Goal: Information Seeking & Learning: Learn about a topic

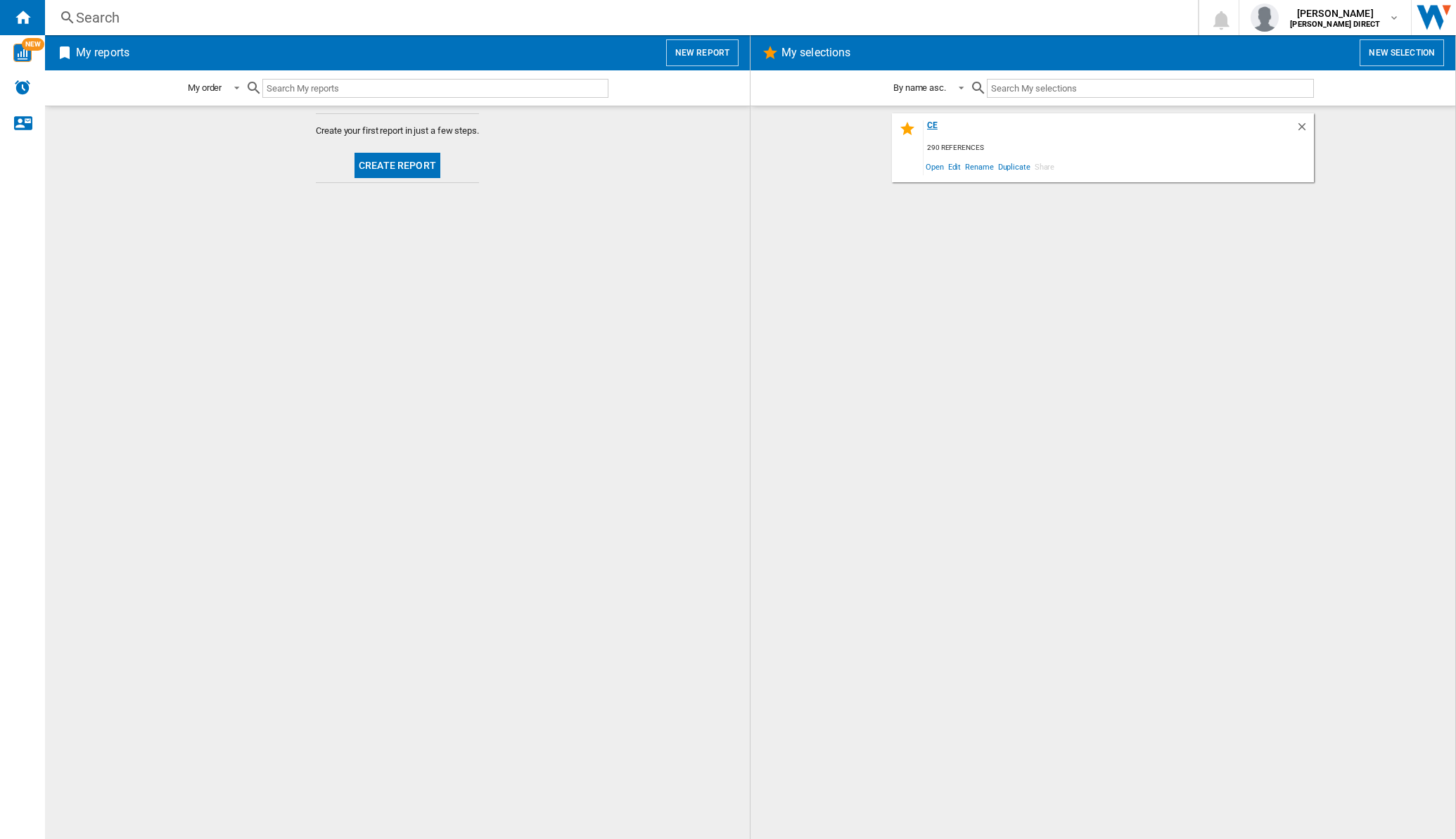
click at [932, 123] on div "ce" at bounding box center [1109, 130] width 372 height 19
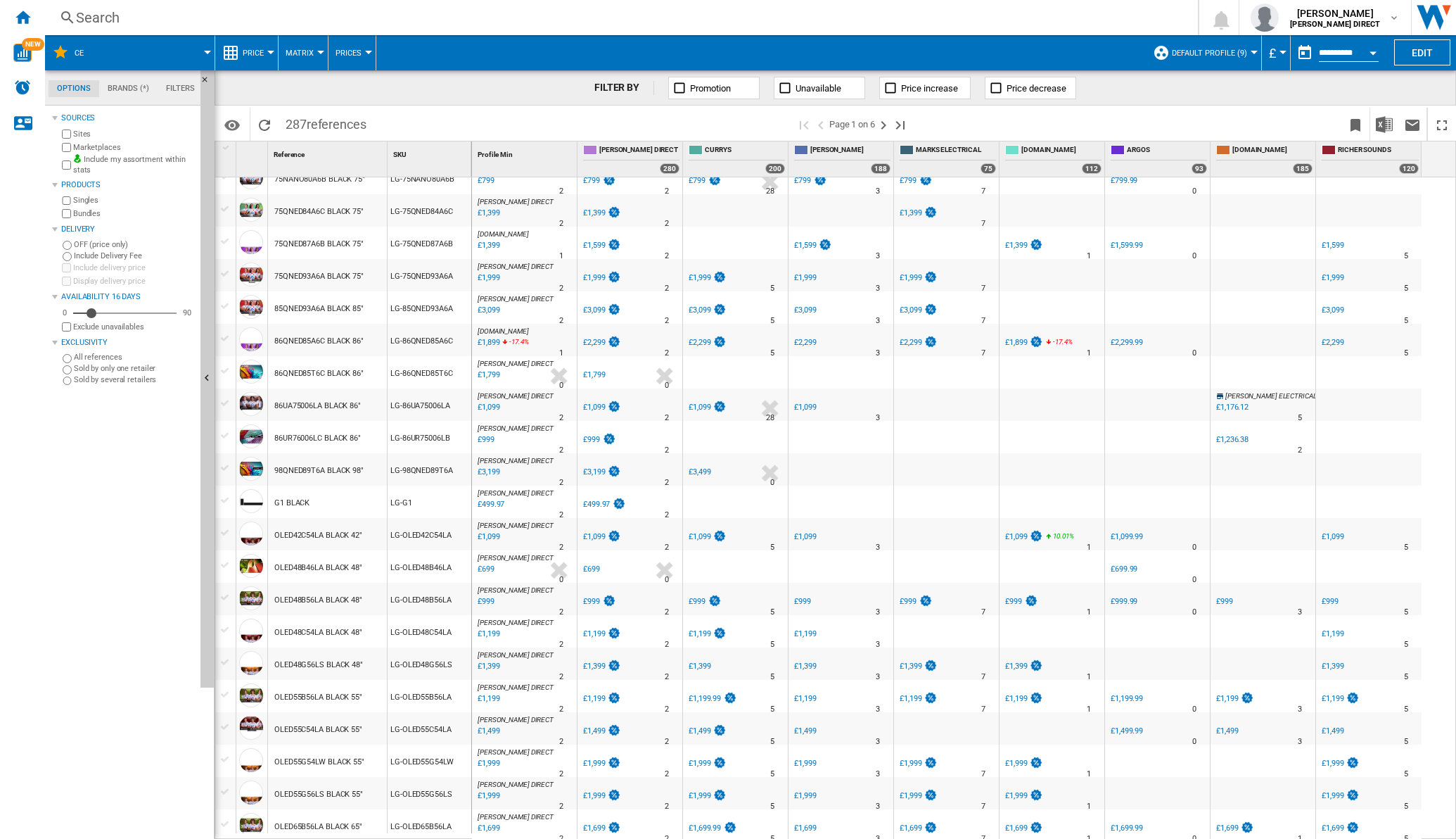
scroll to position [977, 0]
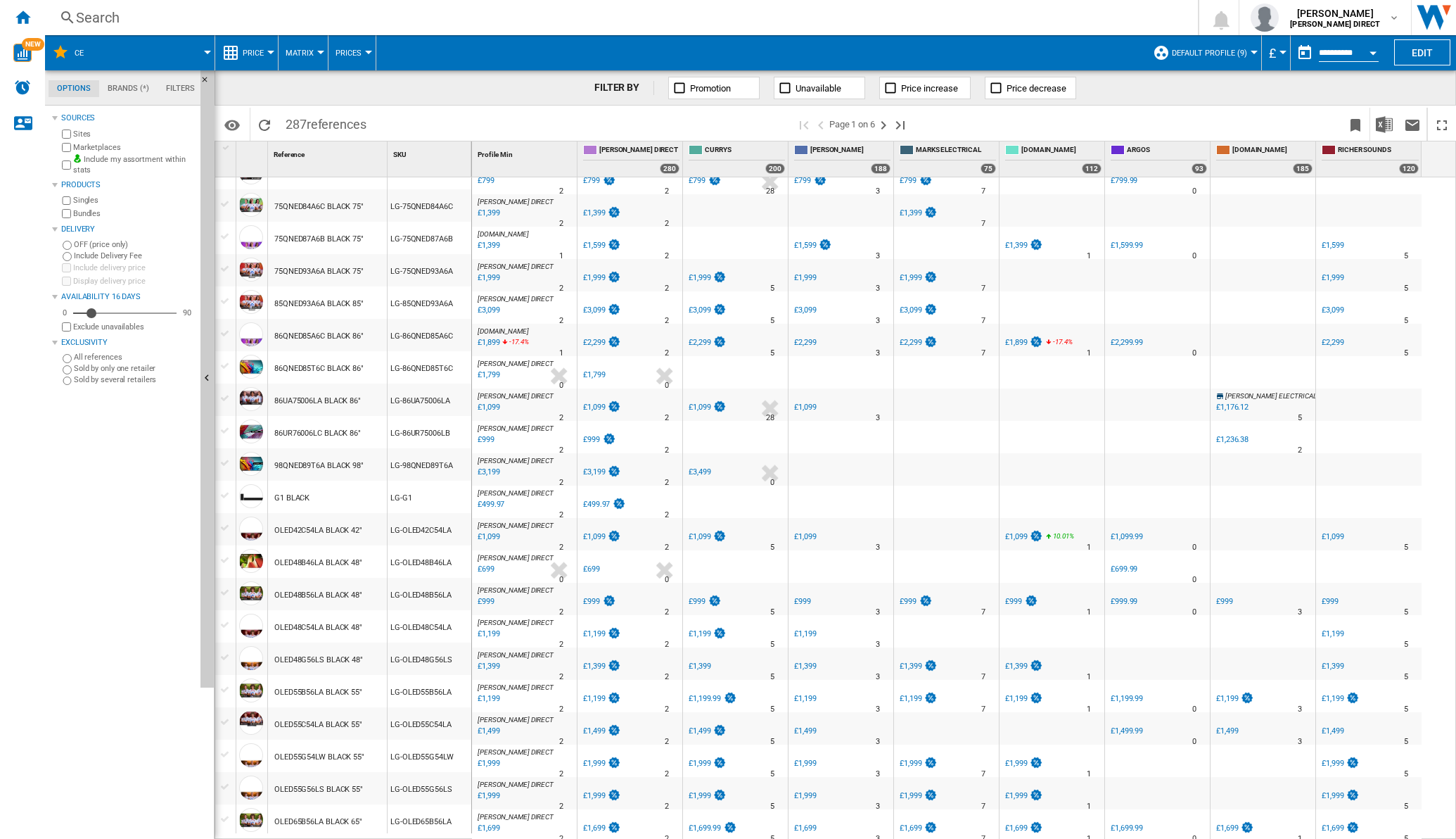
click at [323, 53] on md-menu "Matrix Matrix Ranking" at bounding box center [303, 53] width 50 height 35
click at [319, 47] on md-menu "Matrix Matrix Ranking" at bounding box center [303, 53] width 50 height 35
click at [320, 48] on md-menu "Matrix Matrix Ranking" at bounding box center [303, 53] width 50 height 35
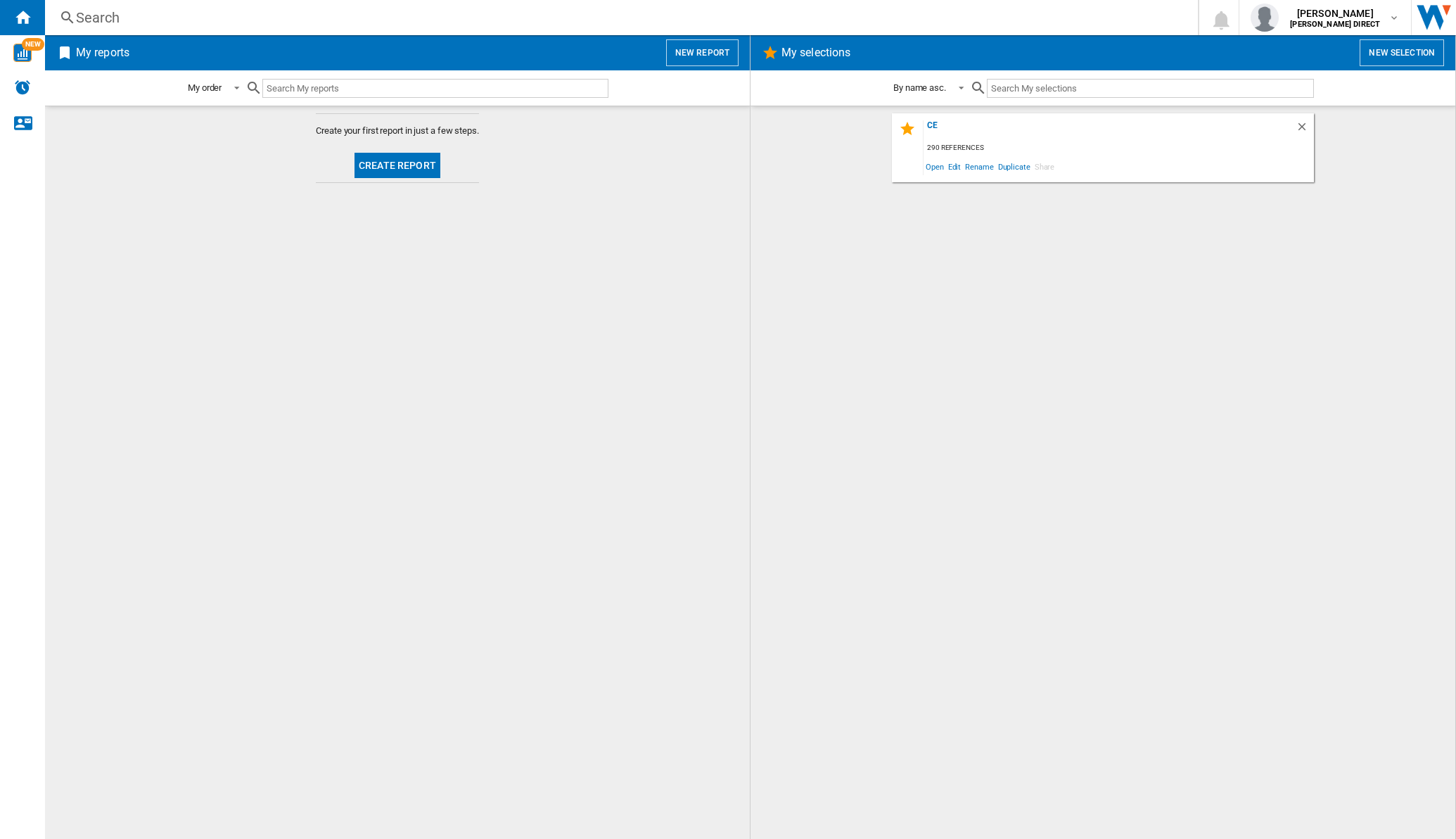
click at [935, 119] on div "[DATE] references Open Edit Rename Duplicate Share" at bounding box center [1103, 148] width 422 height 69
click at [937, 123] on div "ce" at bounding box center [1109, 130] width 372 height 19
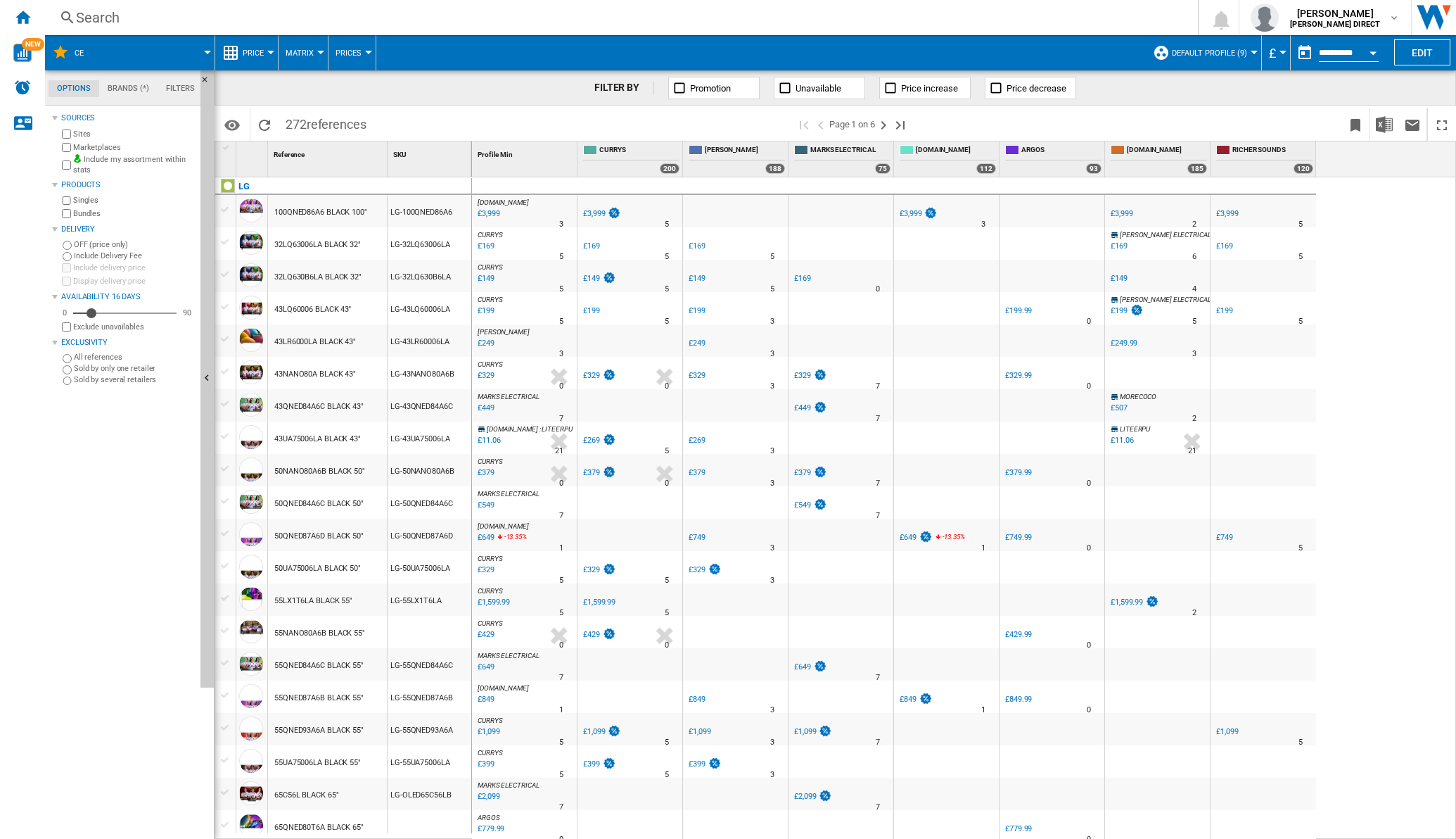
click at [314, 58] on button "Matrix" at bounding box center [303, 53] width 35 height 35
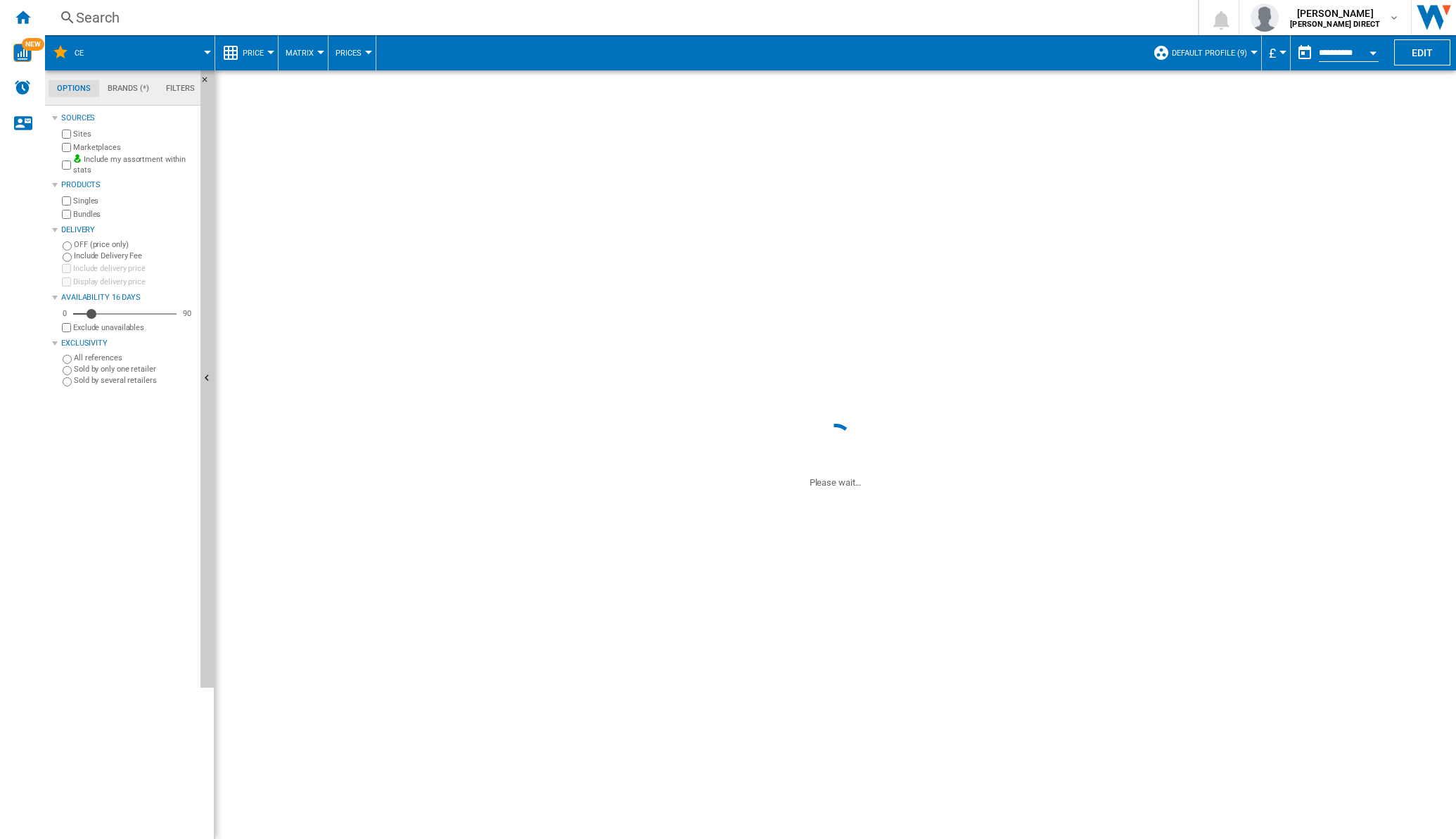
click at [310, 115] on span "272 references" at bounding box center [325, 123] width 95 height 30
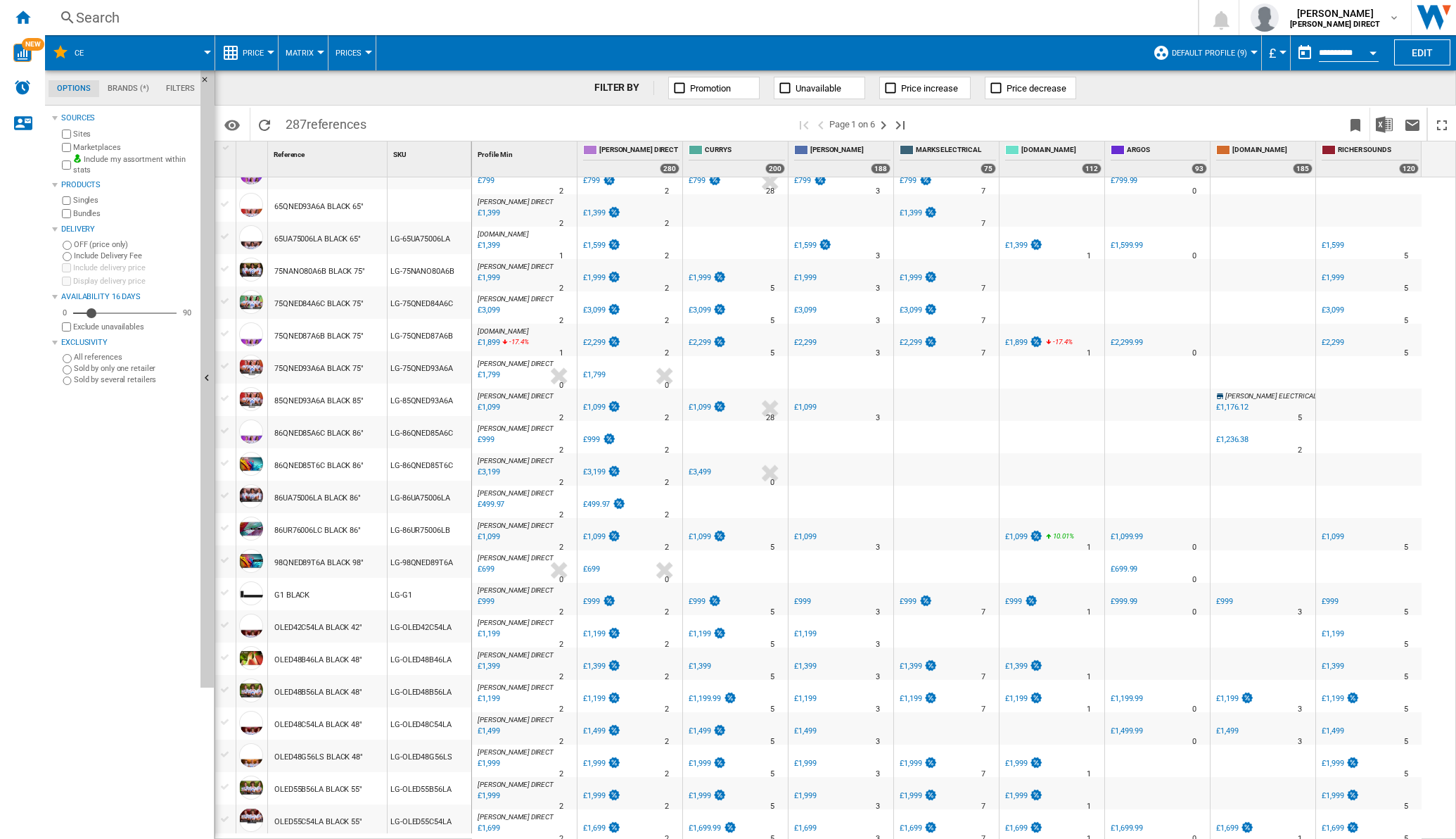
scroll to position [972, 0]
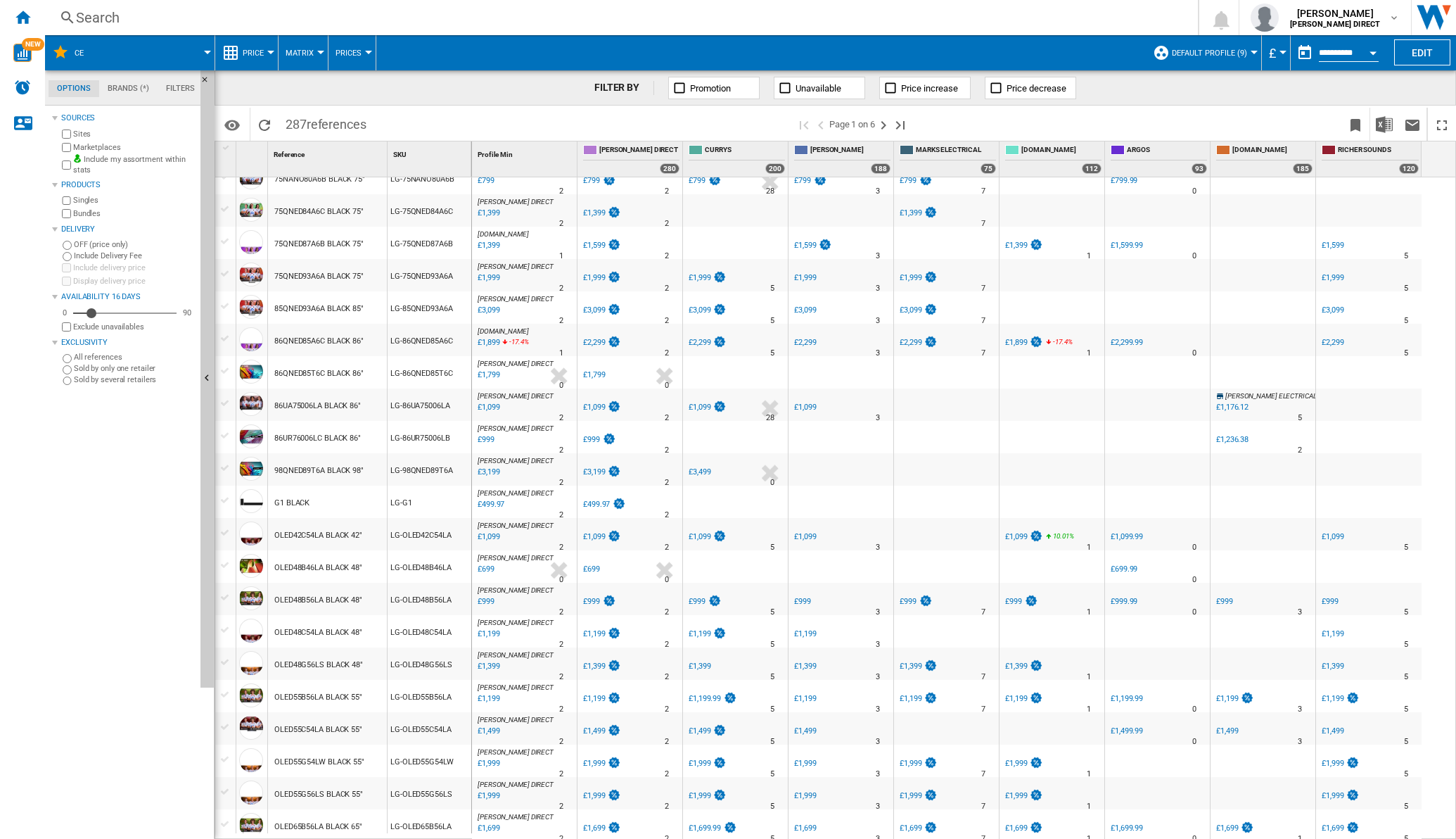
click at [313, 54] on button "Matrix" at bounding box center [303, 53] width 35 height 35
click at [299, 124] on span "Ranking" at bounding box center [308, 121] width 38 height 13
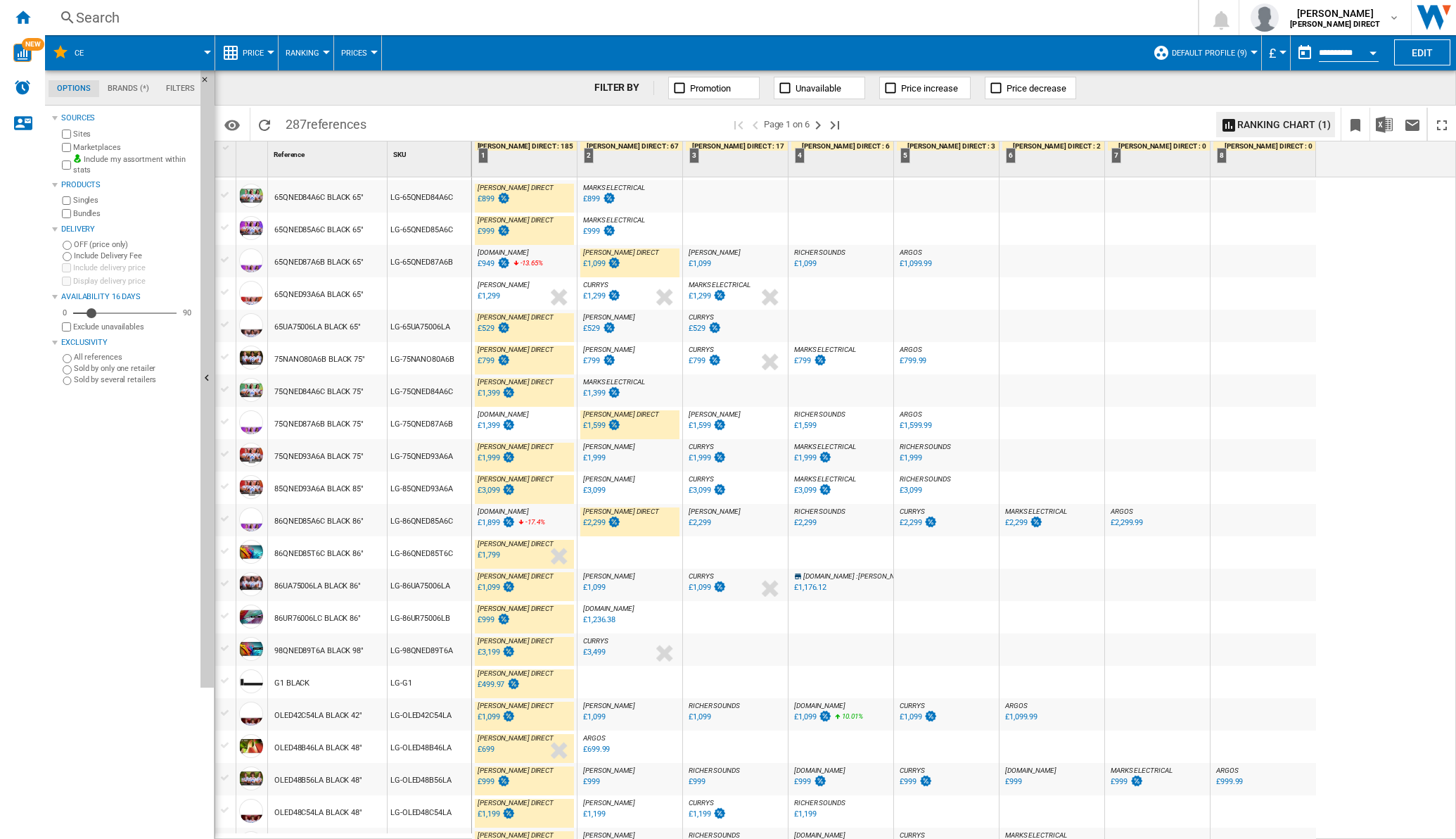
scroll to position [972, 0]
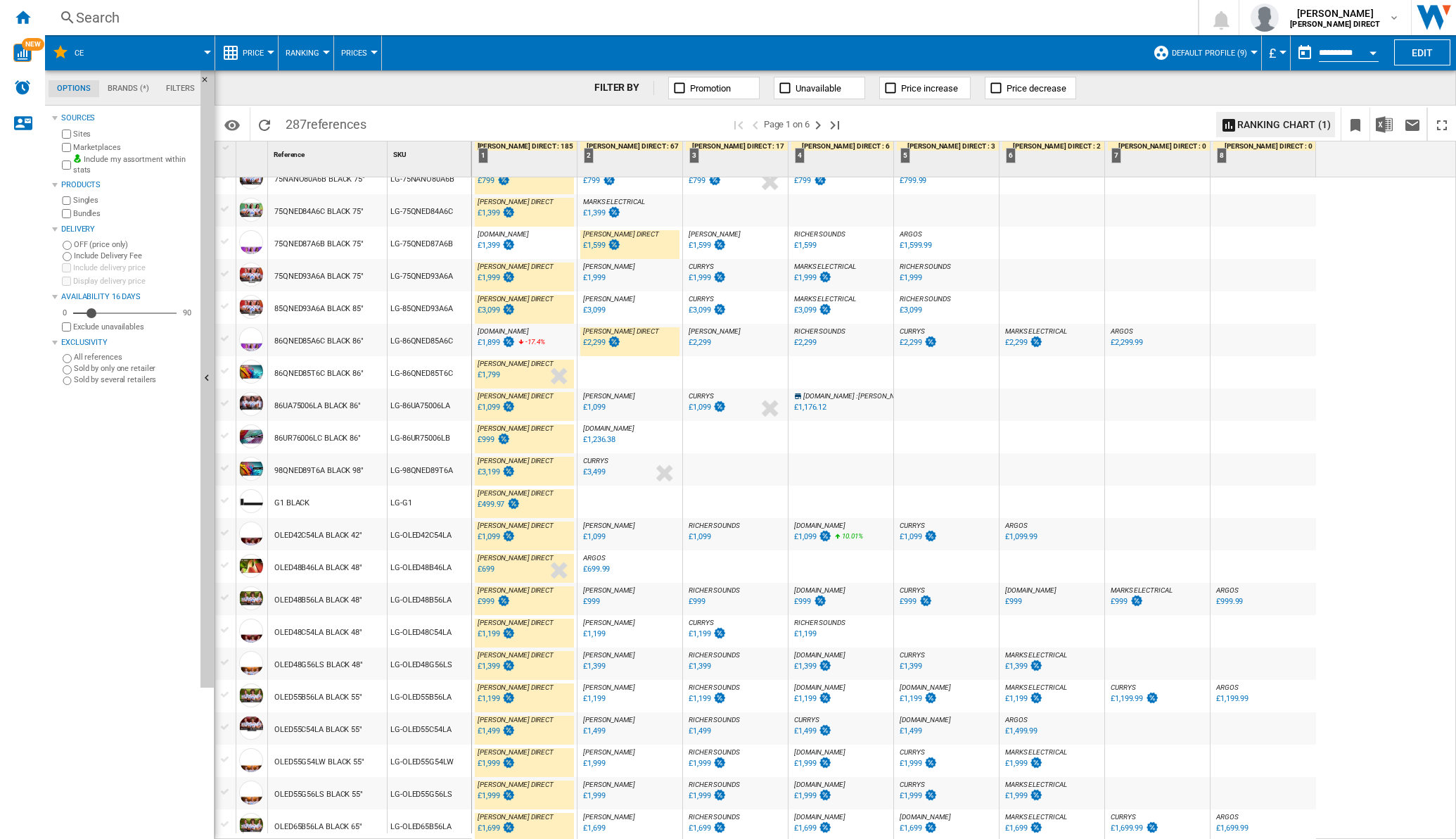
click at [701, 732] on div "£1,499" at bounding box center [700, 730] width 22 height 9
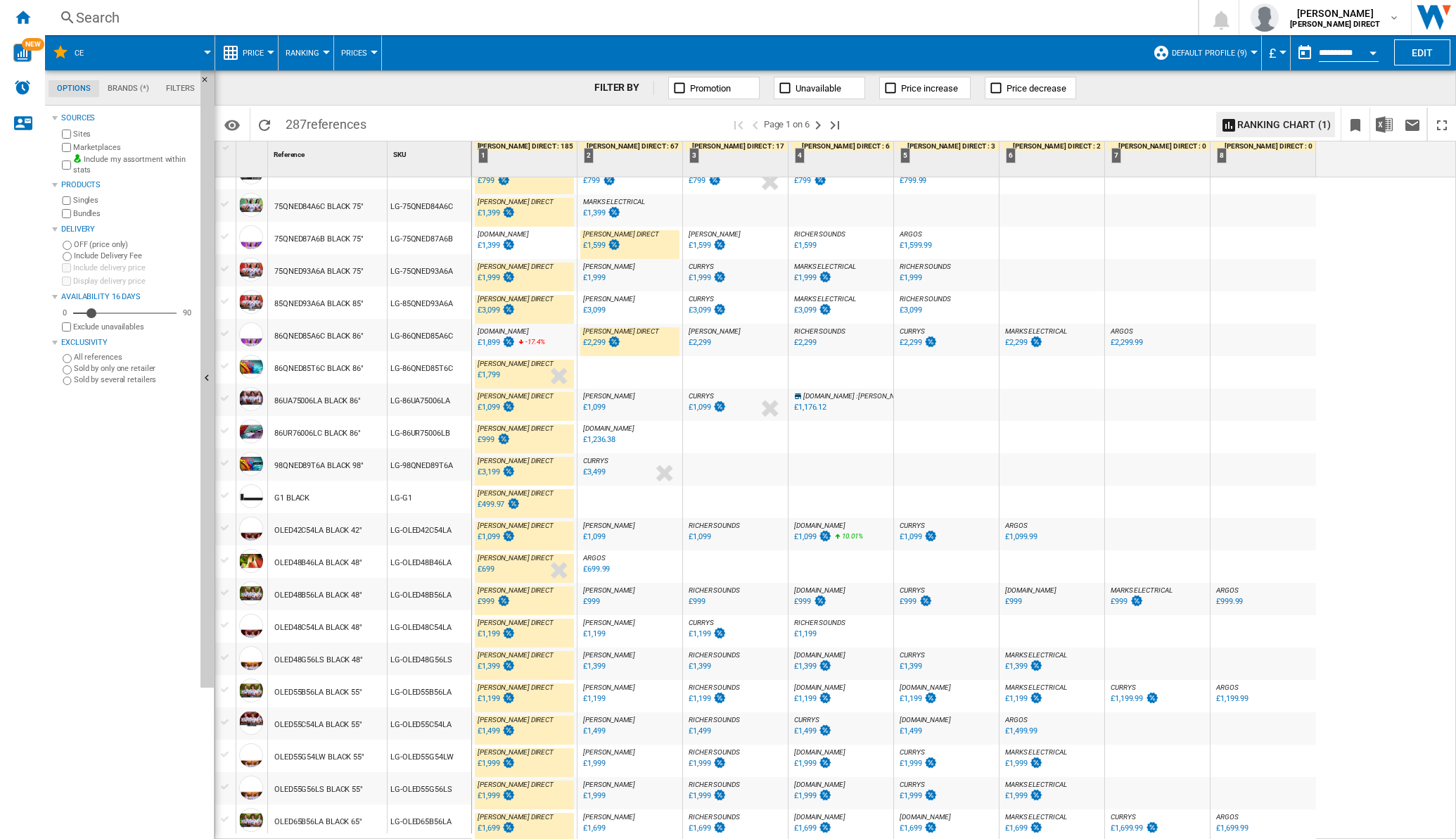
click at [1027, 796] on div "£1,999" at bounding box center [1023, 796] width 40 height 14
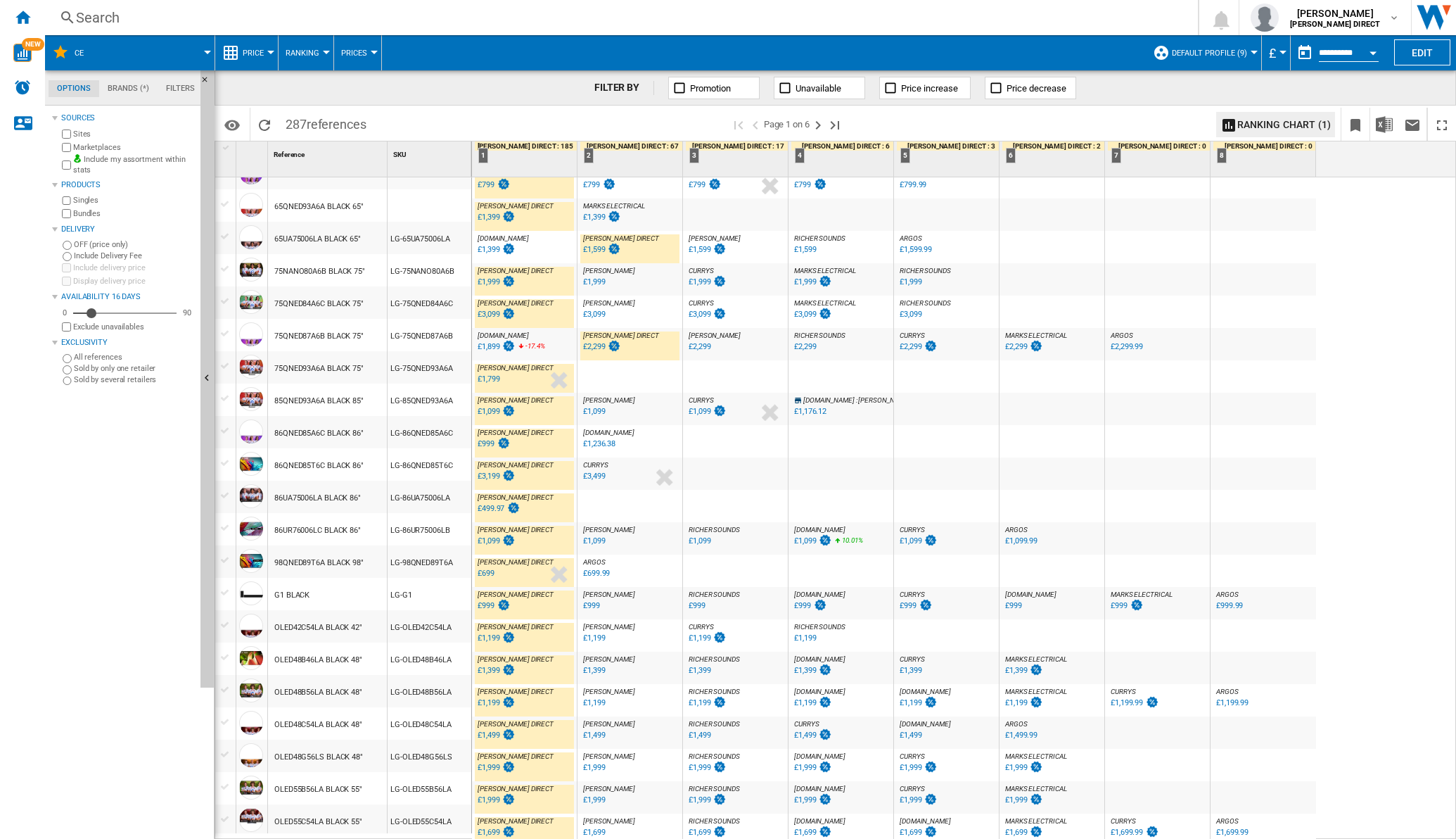
scroll to position [967, 0]
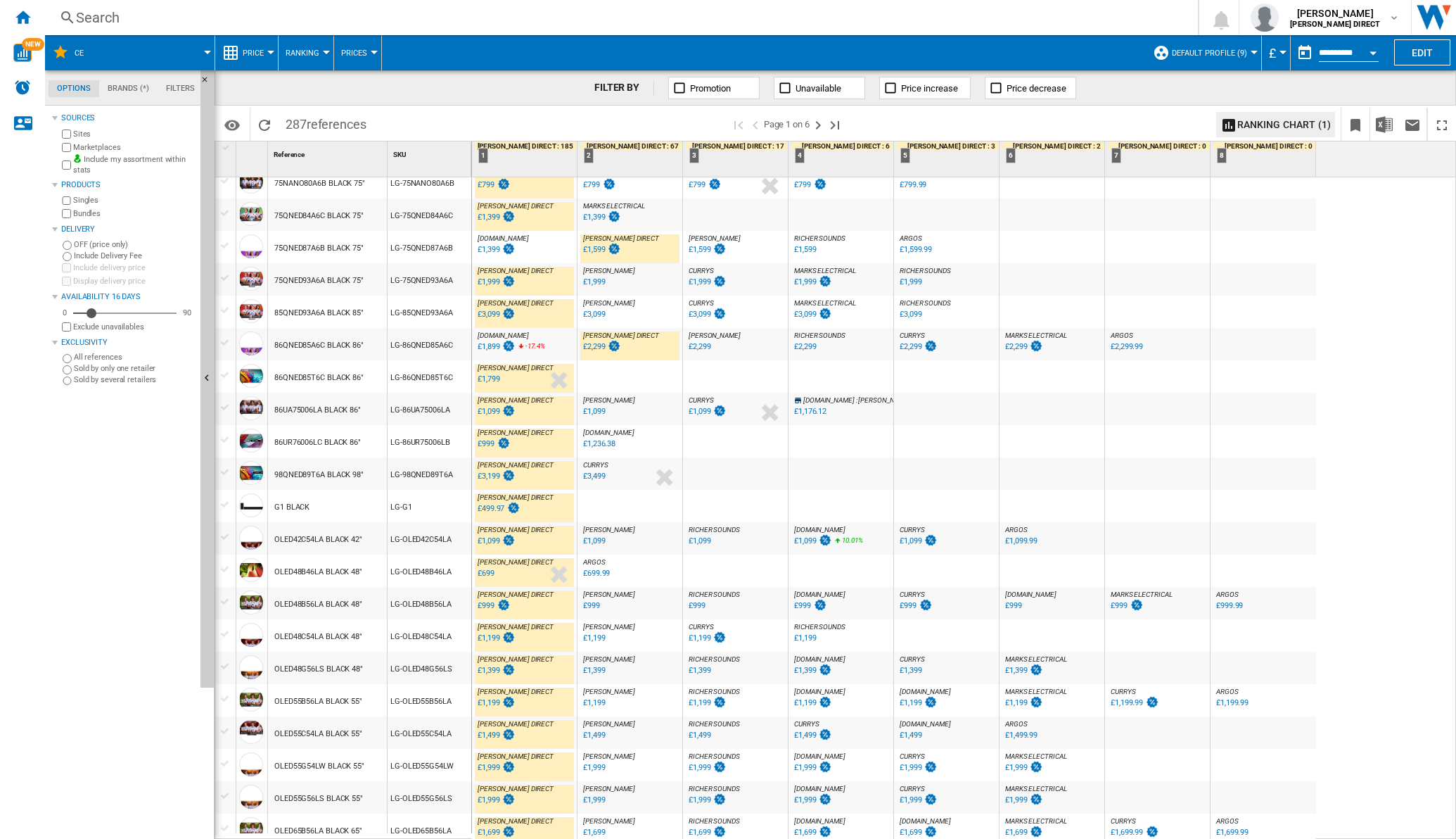
click at [707, 542] on div "£1,099" at bounding box center [700, 541] width 22 height 9
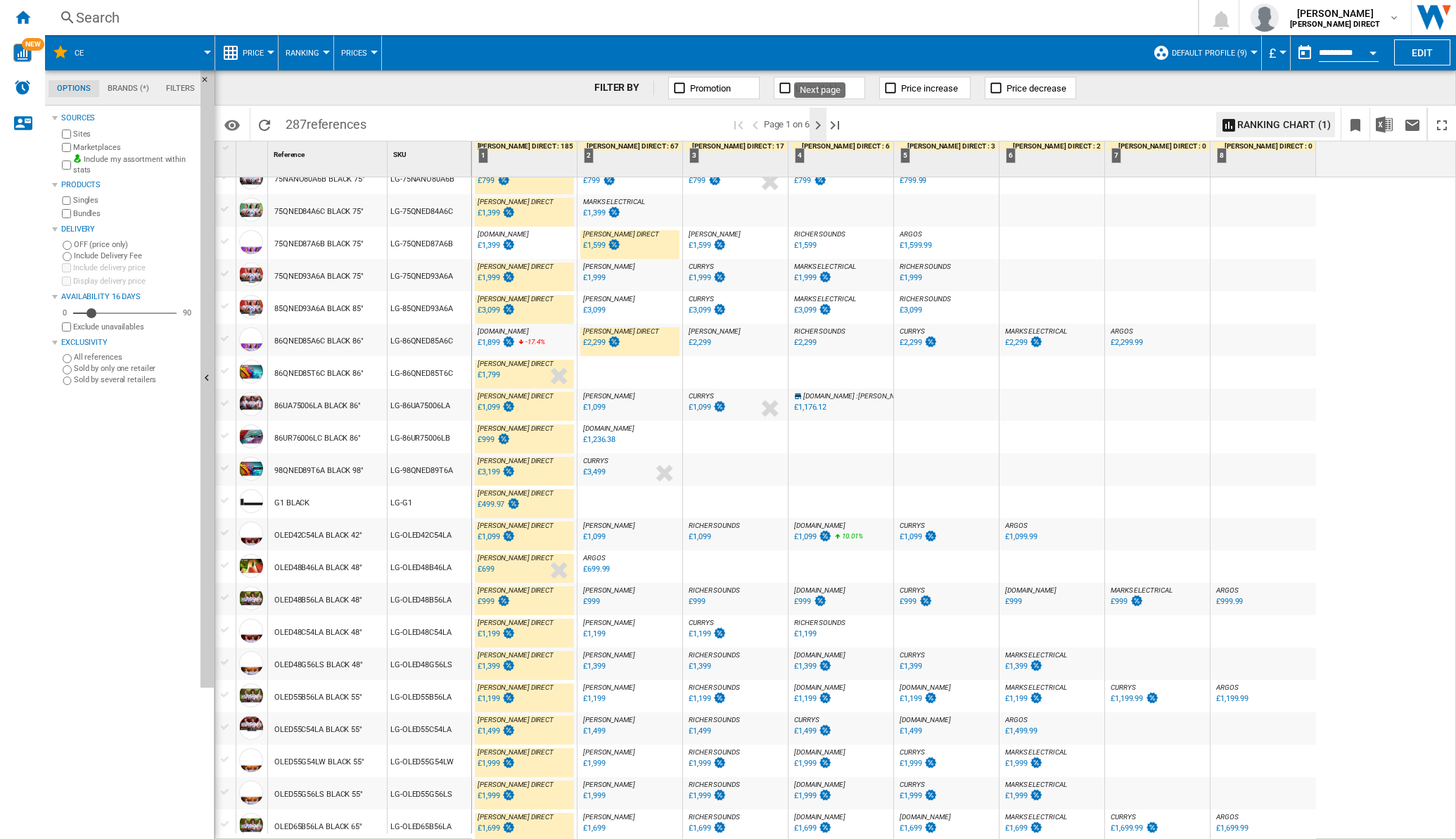
click at [819, 123] on ng-md-icon "Next page" at bounding box center [818, 125] width 17 height 17
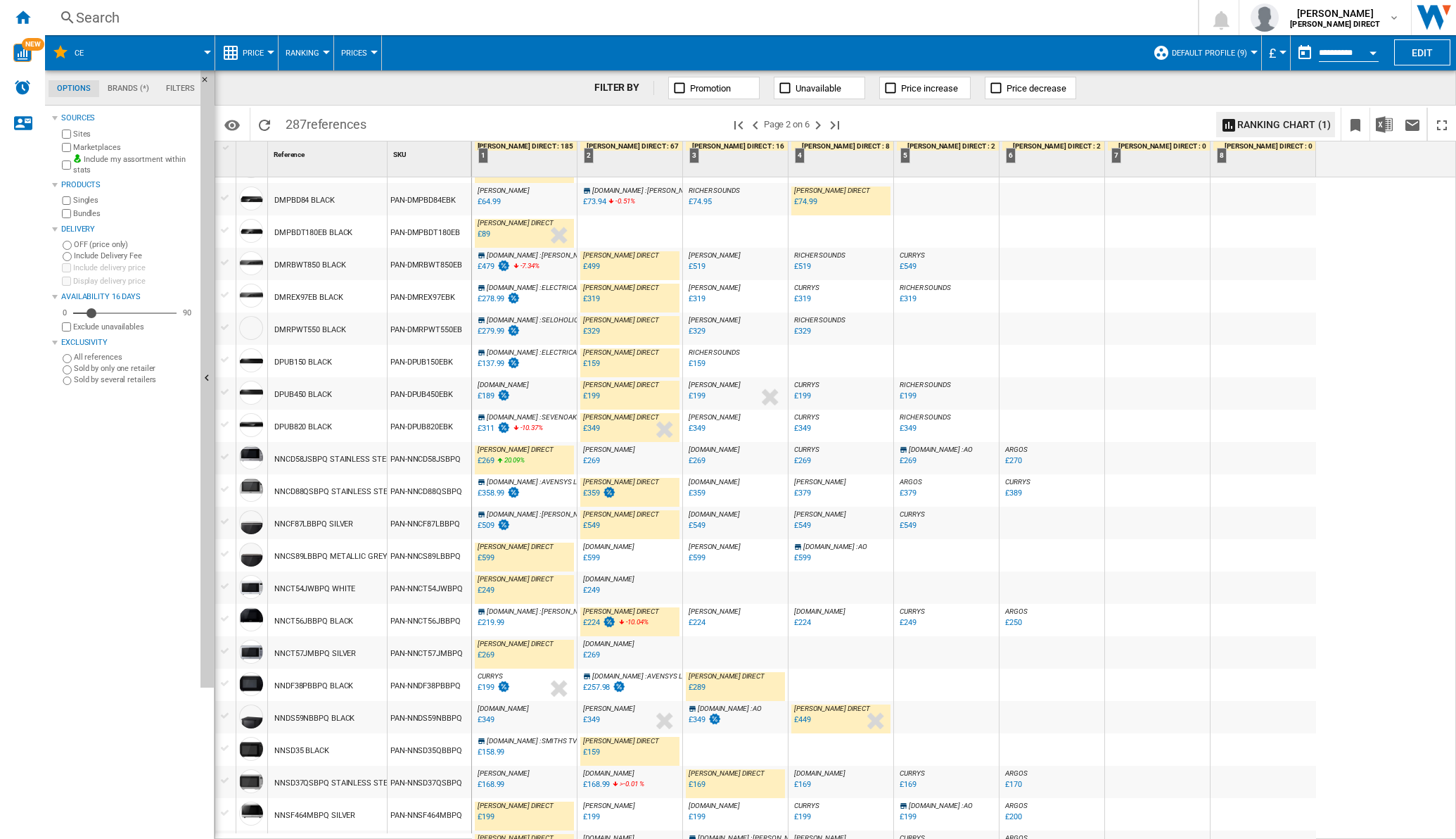
scroll to position [988, 0]
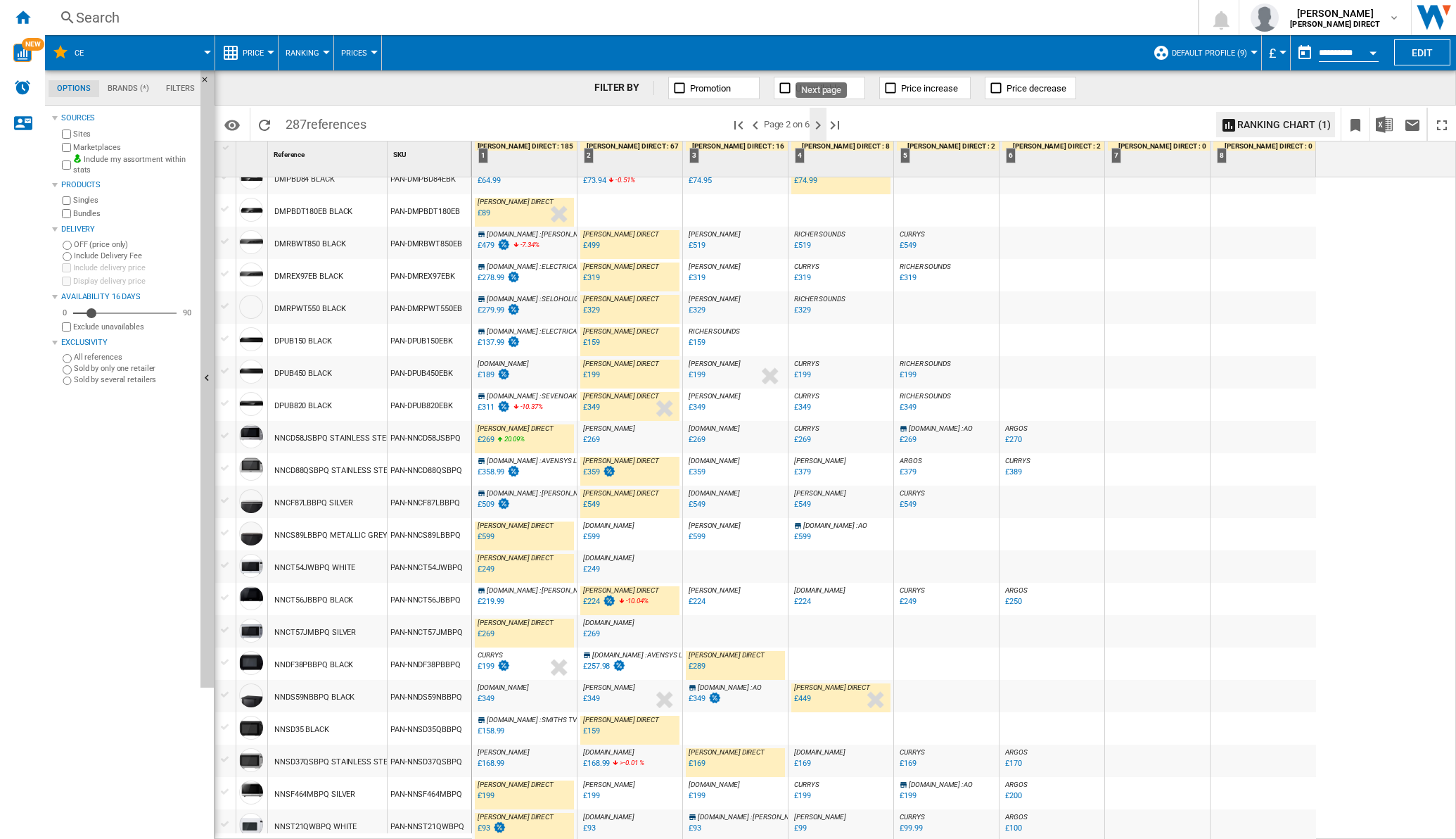
click at [825, 126] on ng-md-icon "Next page" at bounding box center [818, 125] width 17 height 17
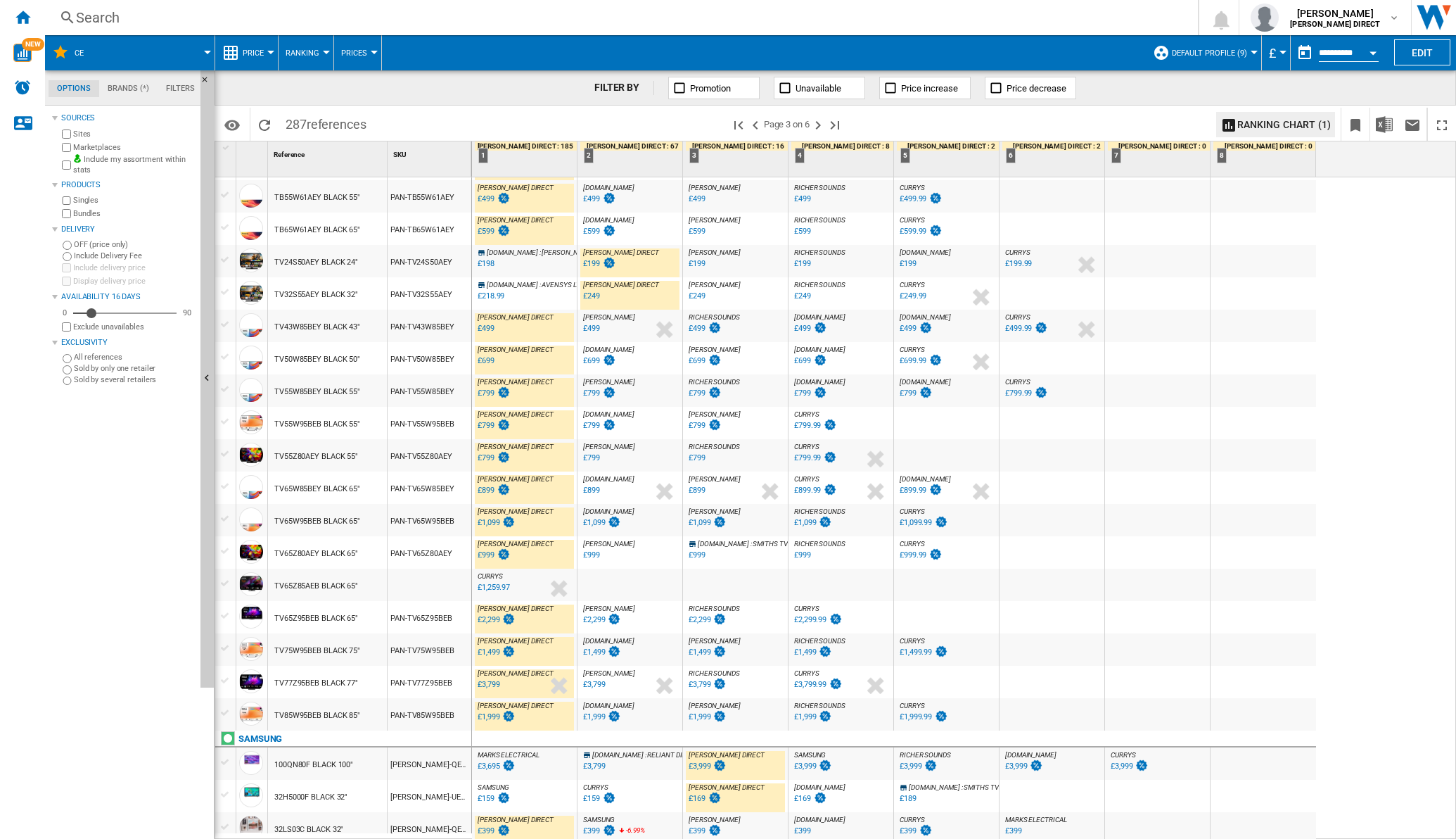
scroll to position [988, 0]
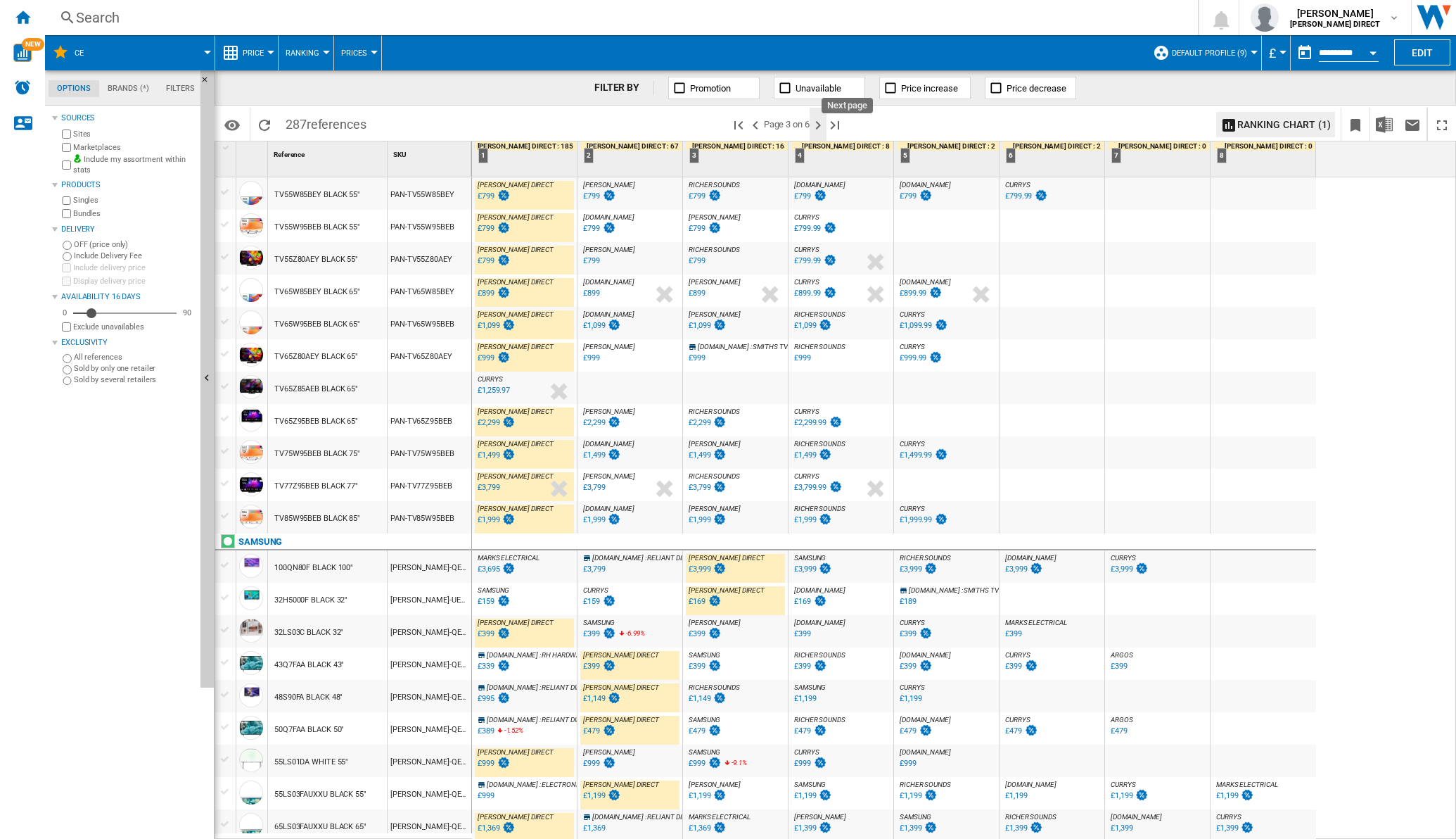
click at [823, 126] on ng-md-icon "Next page" at bounding box center [818, 125] width 17 height 17
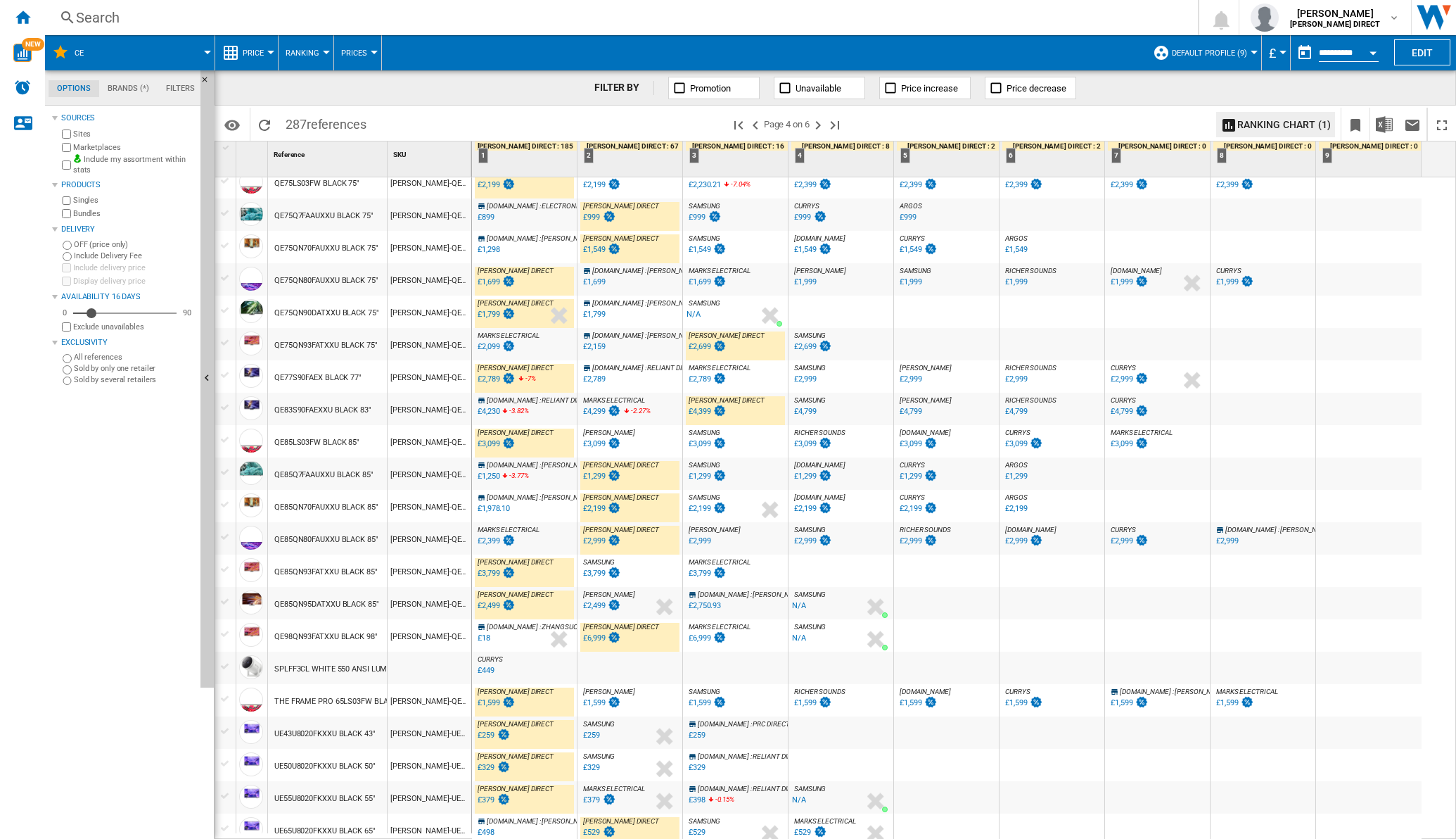
scroll to position [972, 0]
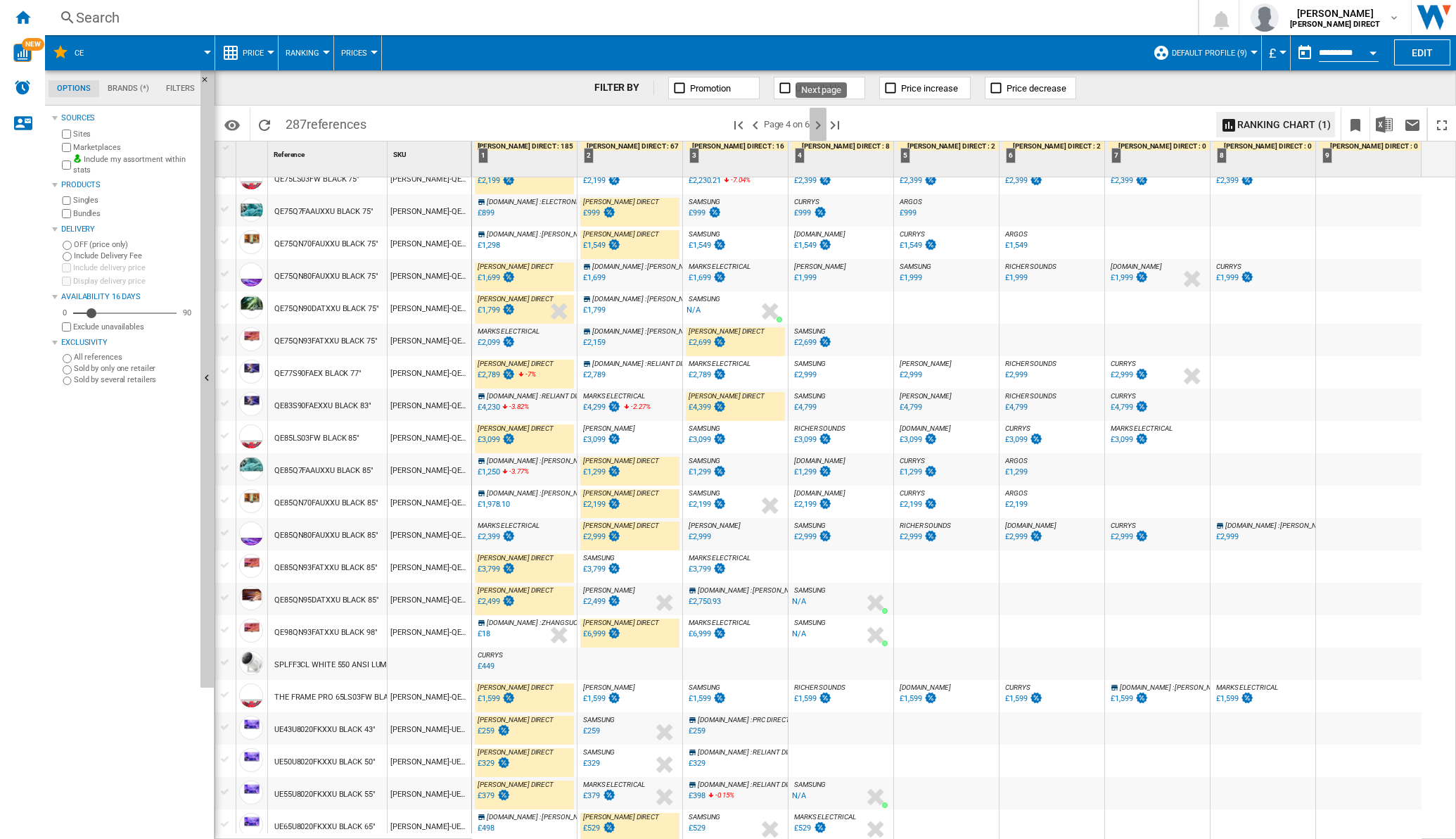
click at [826, 126] on ng-md-icon "Next page" at bounding box center [818, 125] width 17 height 17
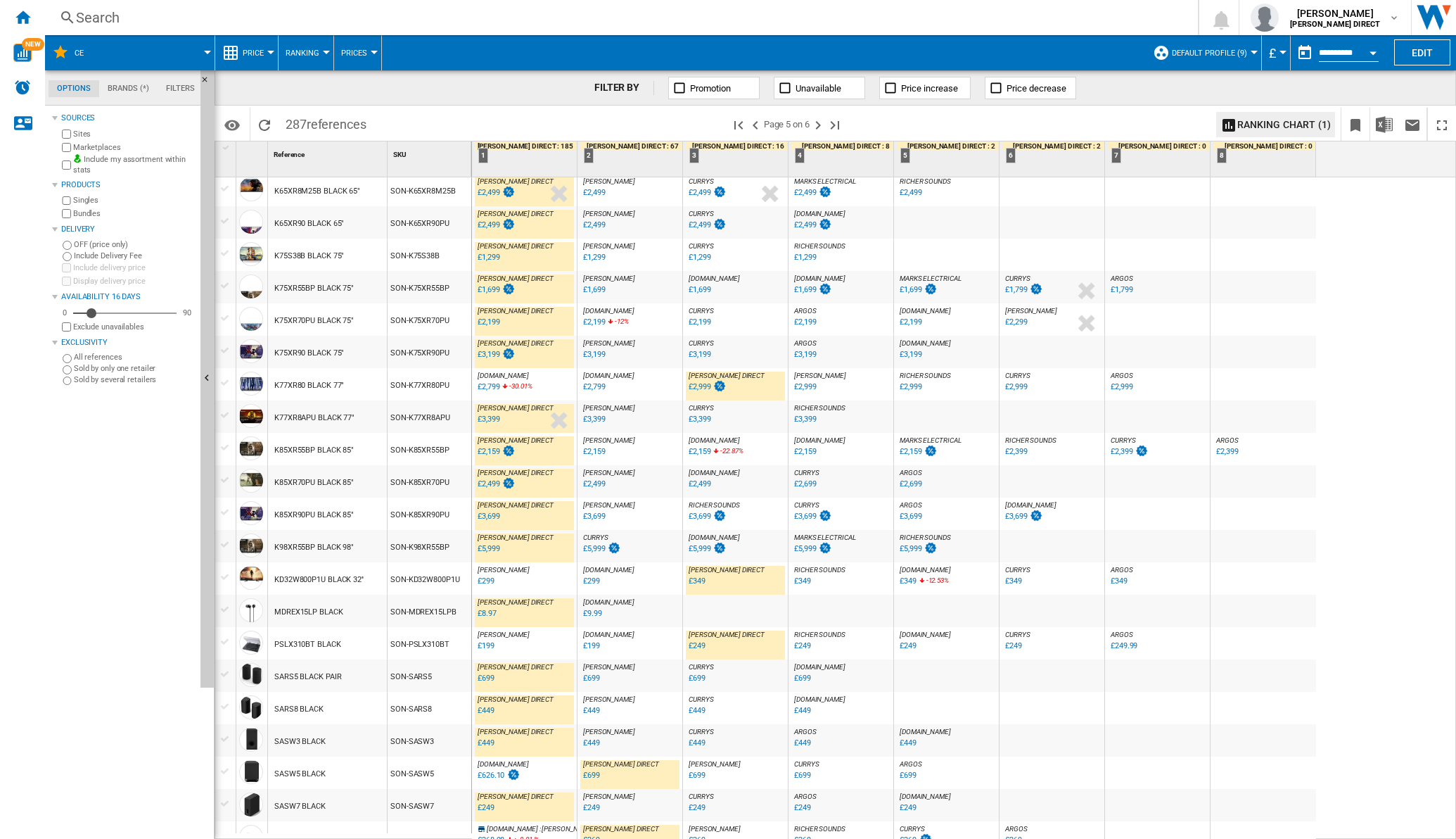
scroll to position [988, 0]
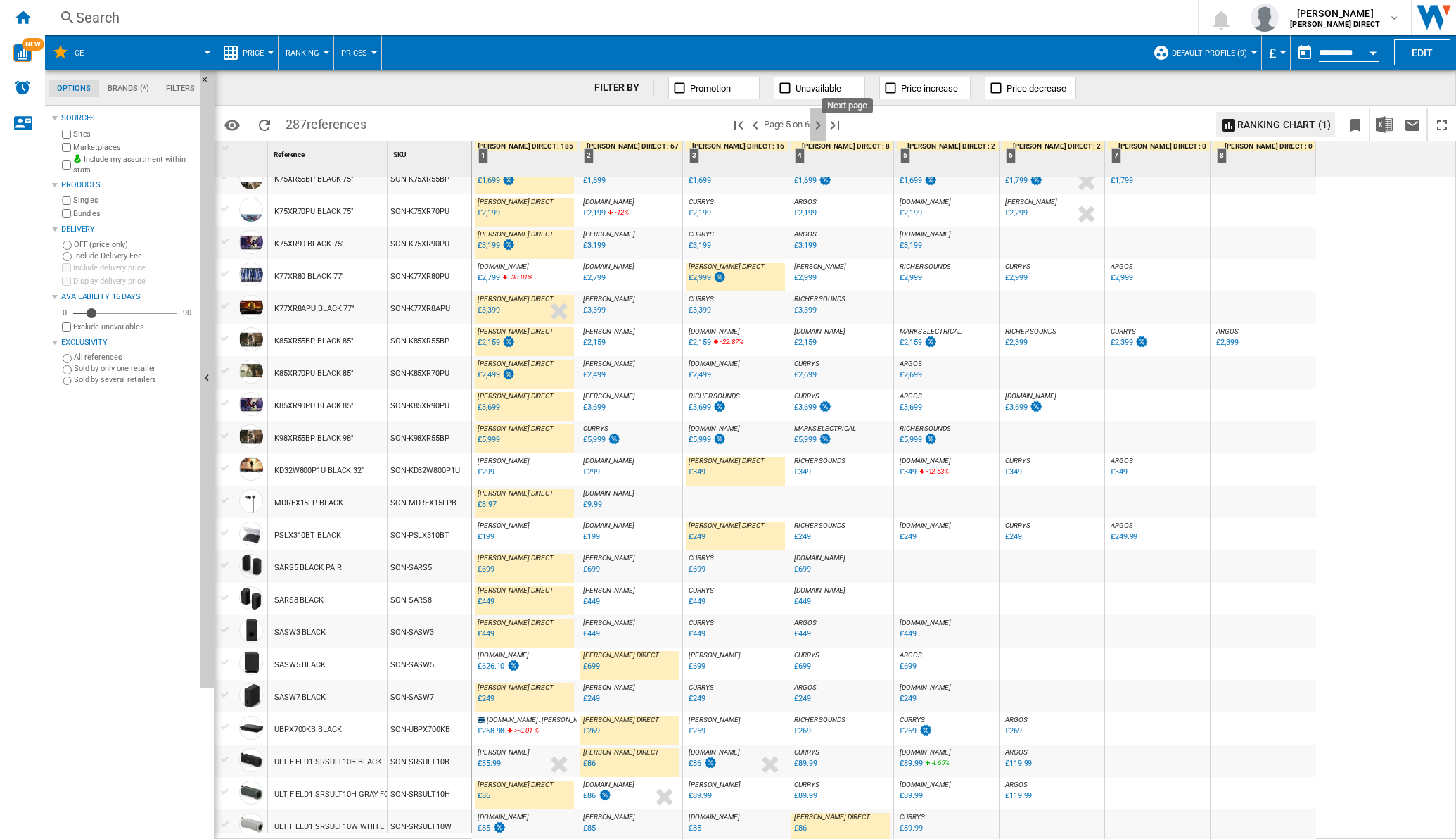
click at [823, 131] on ng-md-icon "Next page" at bounding box center [818, 125] width 17 height 17
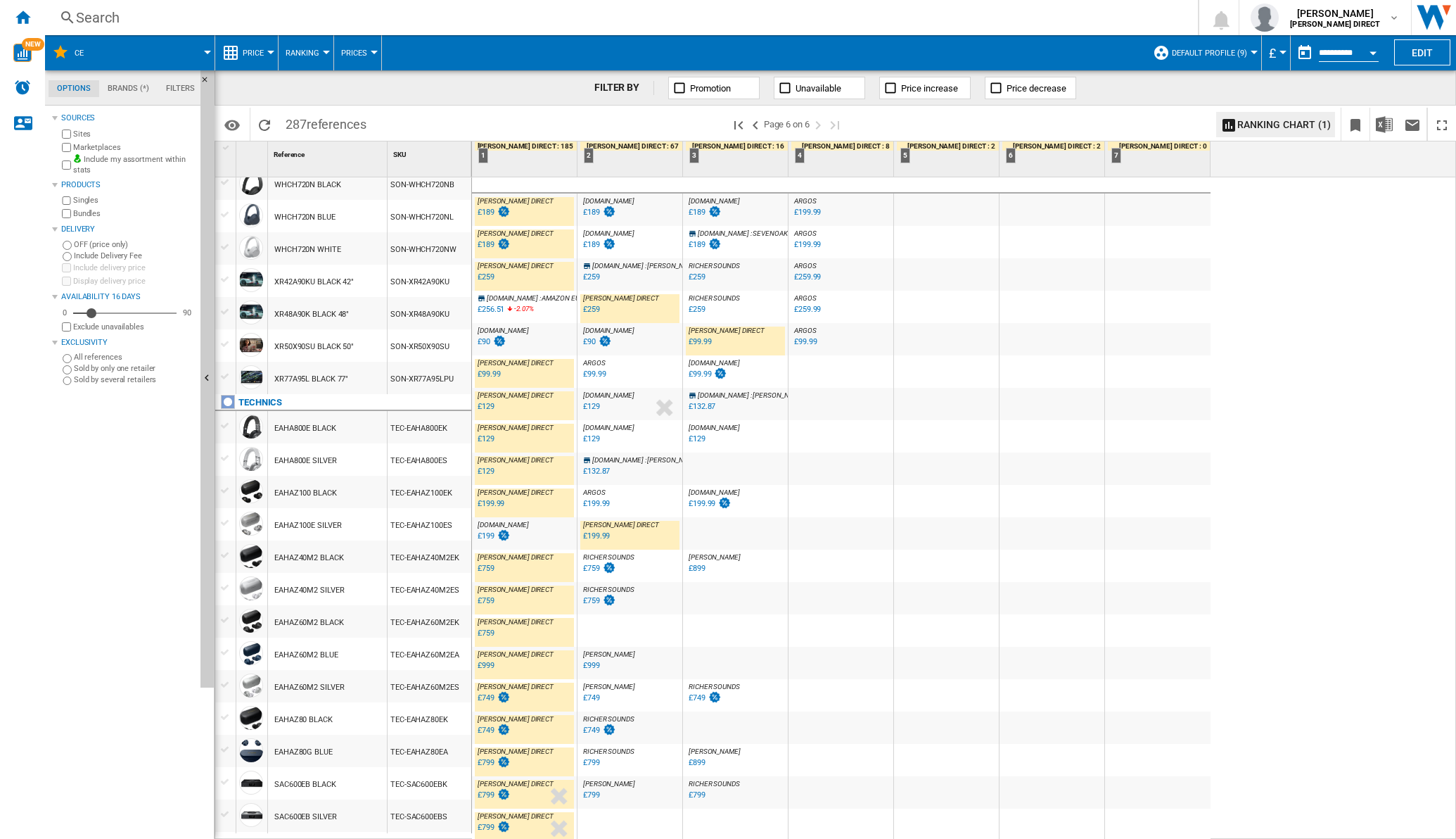
scroll to position [569, 0]
